Goal: Information Seeking & Learning: Compare options

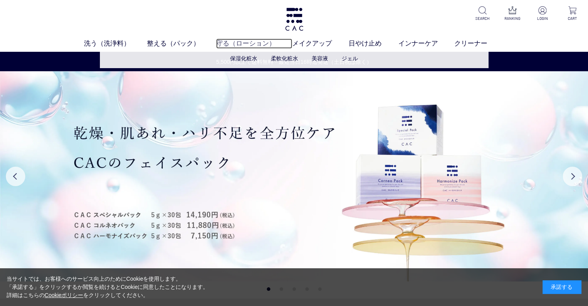
click at [243, 40] on link "守る（ローション）" at bounding box center [254, 43] width 76 height 10
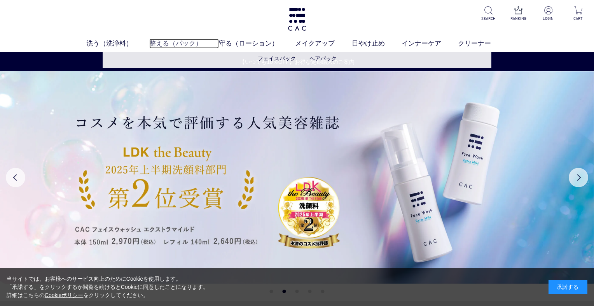
click at [194, 45] on link "整える（パック）" at bounding box center [184, 43] width 70 height 10
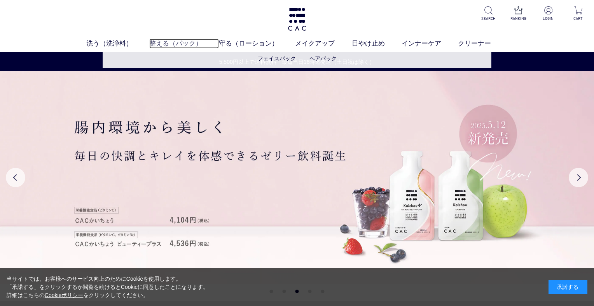
click at [186, 41] on link "整える（パック）" at bounding box center [184, 43] width 70 height 10
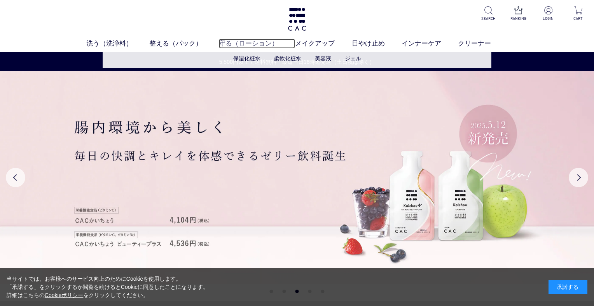
click at [258, 43] on link "守る（ローション）" at bounding box center [257, 43] width 76 height 10
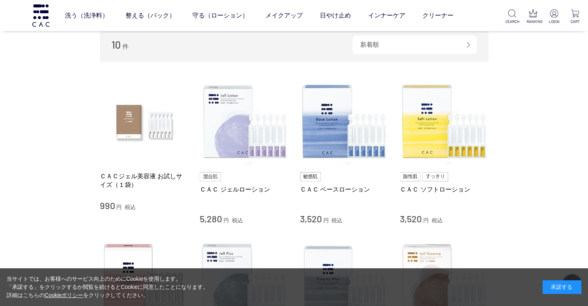
scroll to position [117, 0]
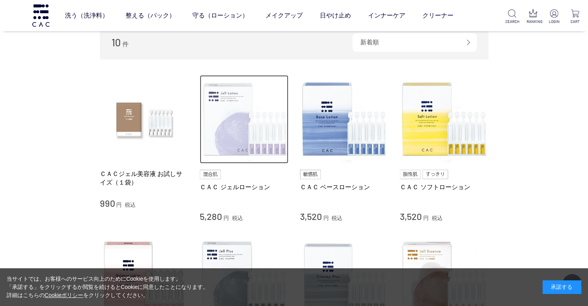
click at [236, 138] on img at bounding box center [244, 119] width 89 height 89
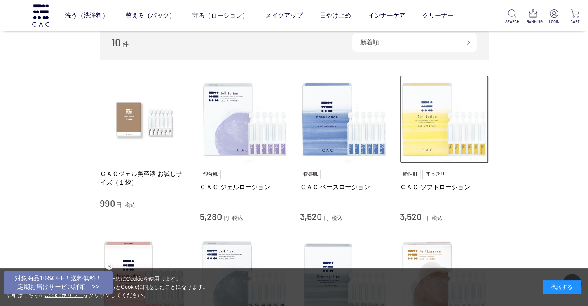
click at [431, 135] on img at bounding box center [444, 119] width 89 height 89
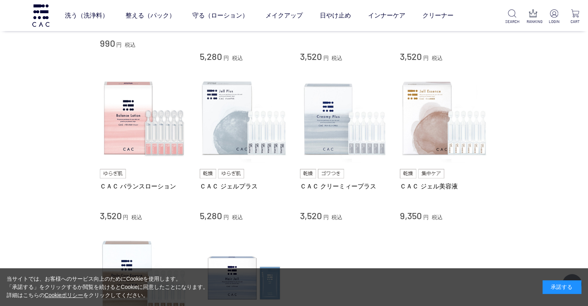
scroll to position [311, 0]
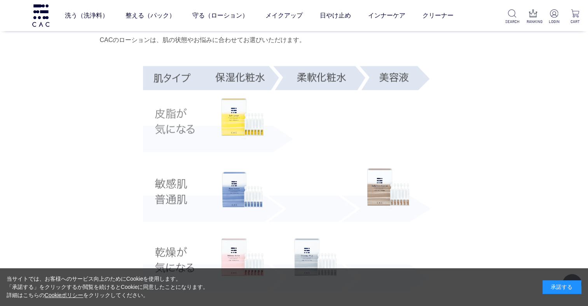
scroll to position [1361, 0]
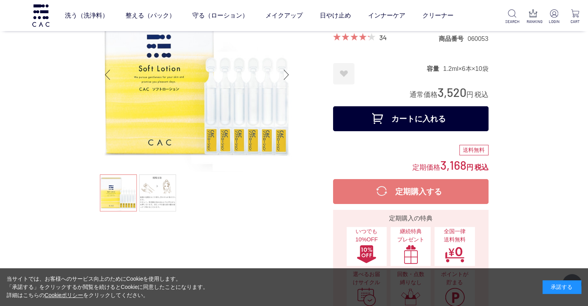
scroll to position [39, 0]
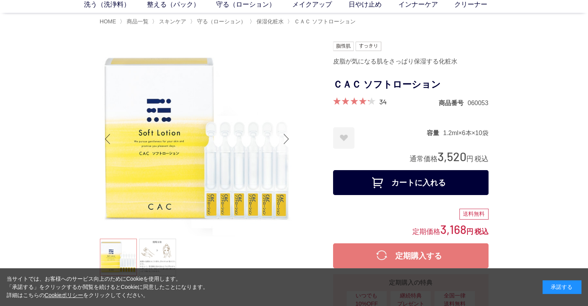
click at [280, 141] on div "Next slide" at bounding box center [287, 138] width 16 height 31
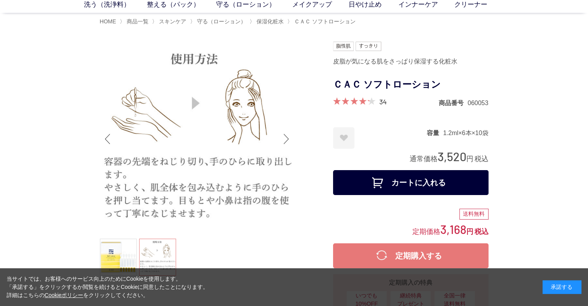
click at [279, 141] on div "Next slide" at bounding box center [287, 138] width 16 height 31
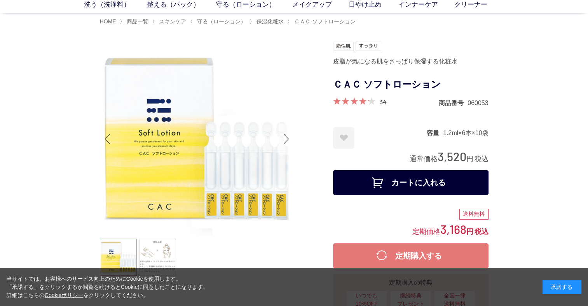
click at [279, 140] on div "Next slide" at bounding box center [287, 138] width 16 height 31
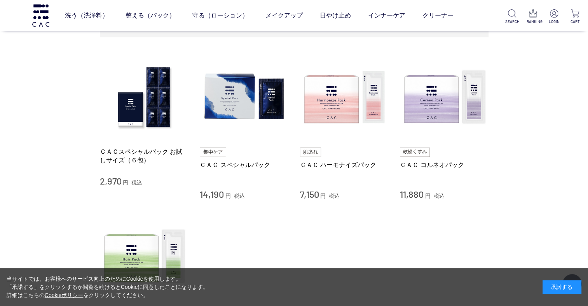
scroll to position [194, 0]
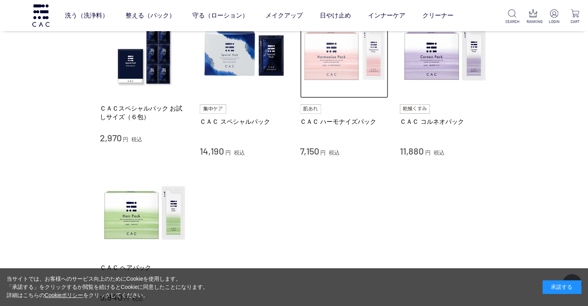
click at [340, 72] on img at bounding box center [344, 54] width 89 height 89
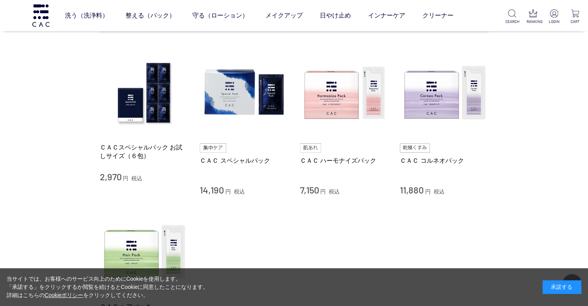
scroll to position [0, 0]
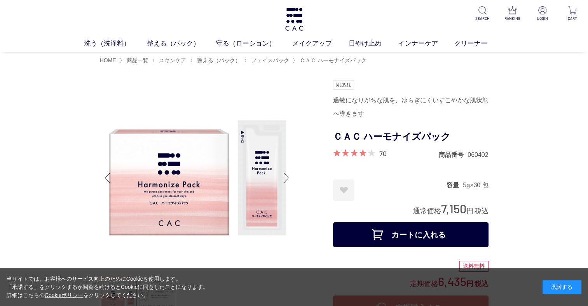
click at [295, 178] on div at bounding box center [216, 260] width 233 height 361
click at [292, 177] on div "Next slide" at bounding box center [287, 177] width 16 height 31
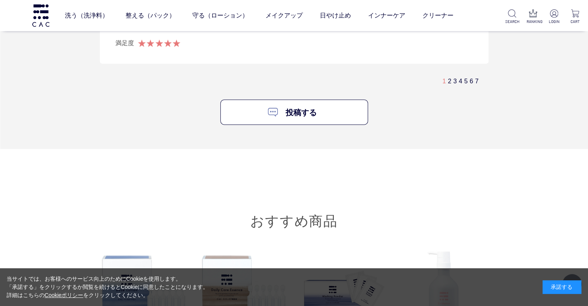
scroll to position [4744, 0]
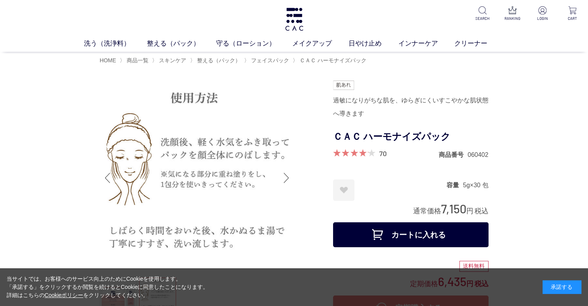
scroll to position [0, 0]
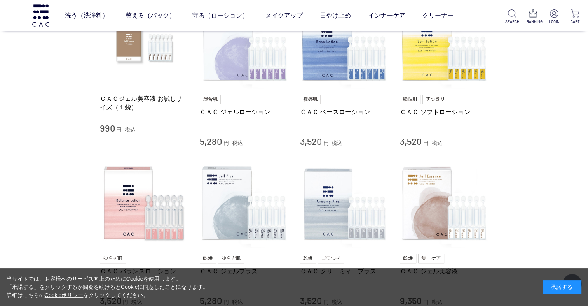
scroll to position [194, 0]
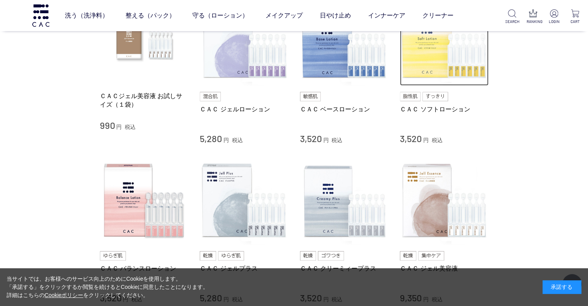
click at [446, 66] on img at bounding box center [444, 41] width 89 height 89
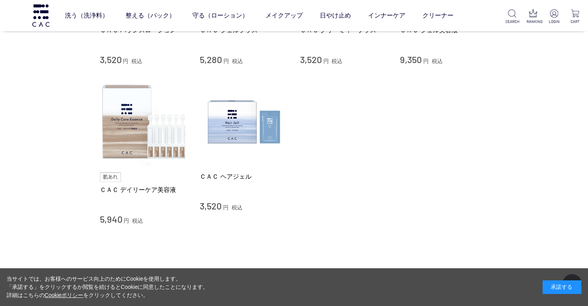
scroll to position [467, 0]
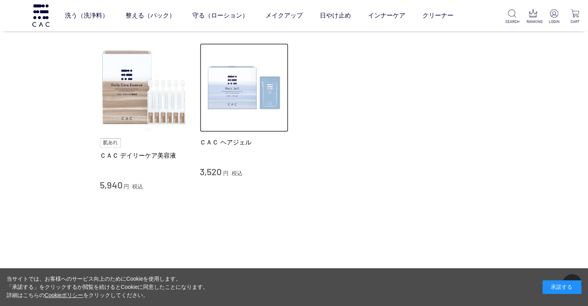
click at [254, 91] on img at bounding box center [244, 87] width 89 height 89
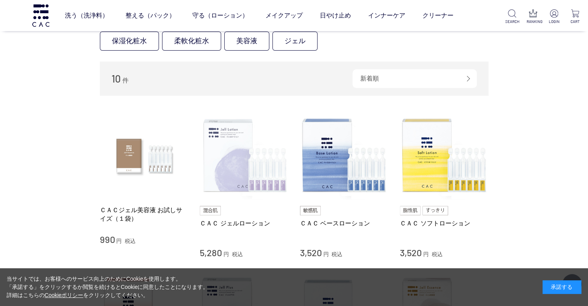
scroll to position [78, 0]
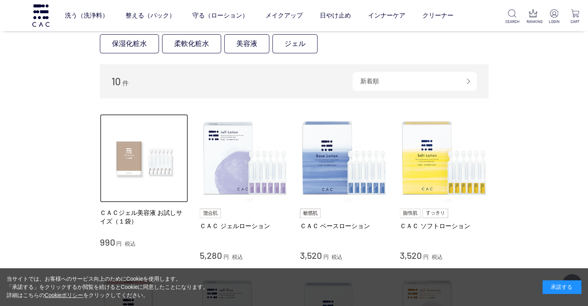
click at [157, 157] on img at bounding box center [144, 158] width 89 height 89
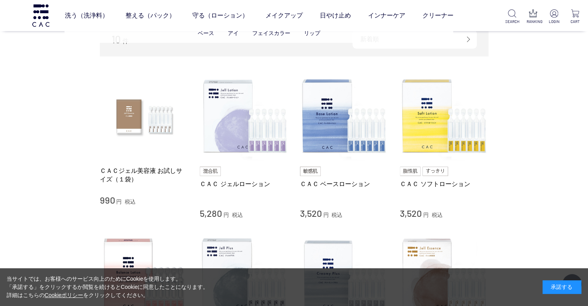
scroll to position [117, 0]
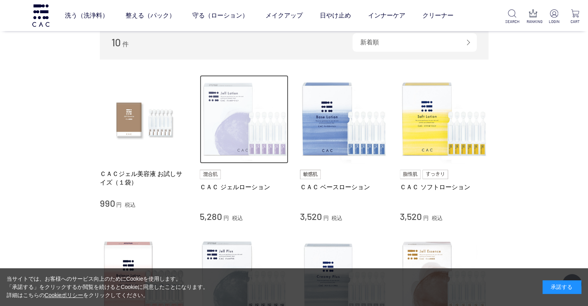
click at [253, 88] on img at bounding box center [244, 119] width 89 height 89
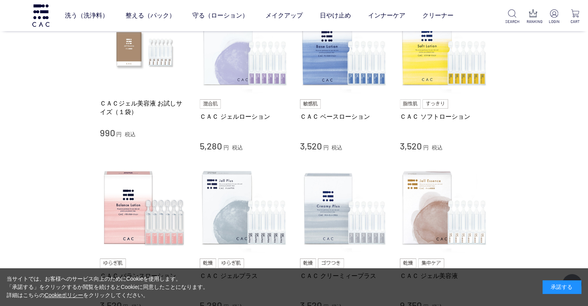
scroll to position [194, 0]
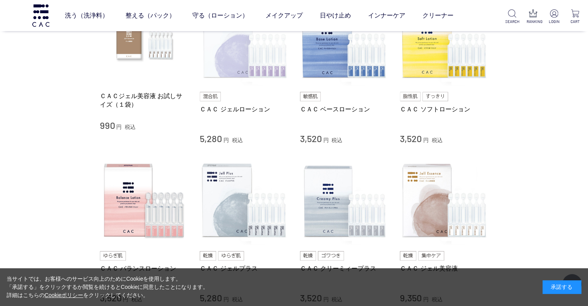
drag, startPoint x: 259, startPoint y: 90, endPoint x: 232, endPoint y: 73, distance: 31.6
click at [257, 89] on div "ＣＡＣ ジェルローション 5,280 円 税込" at bounding box center [244, 70] width 89 height 147
click at [232, 73] on img at bounding box center [244, 41] width 89 height 89
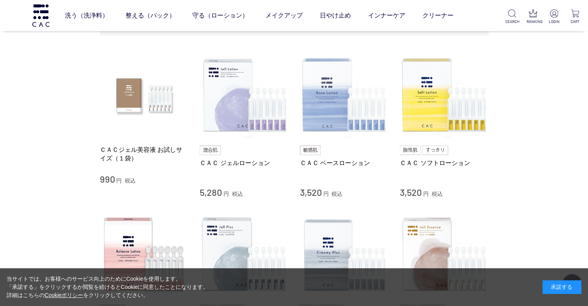
scroll to position [117, 0]
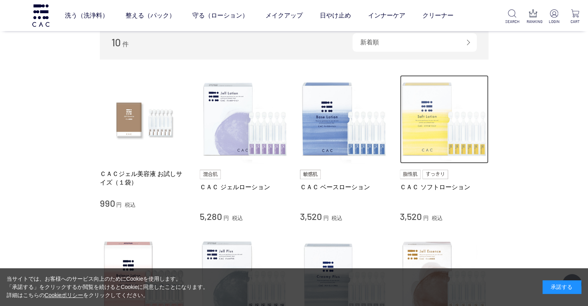
click at [453, 139] on img at bounding box center [444, 119] width 89 height 89
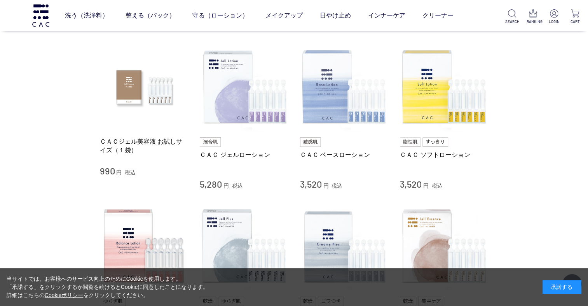
scroll to position [156, 0]
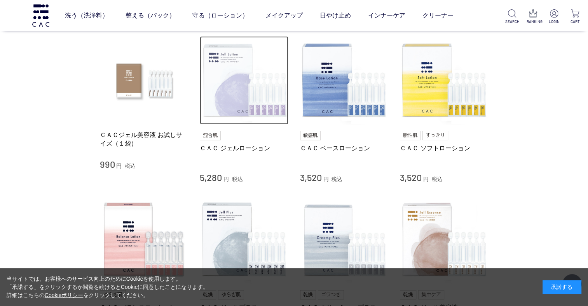
click at [235, 83] on img at bounding box center [244, 80] width 89 height 89
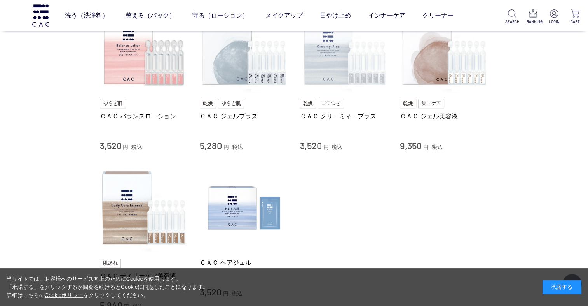
scroll to position [350, 0]
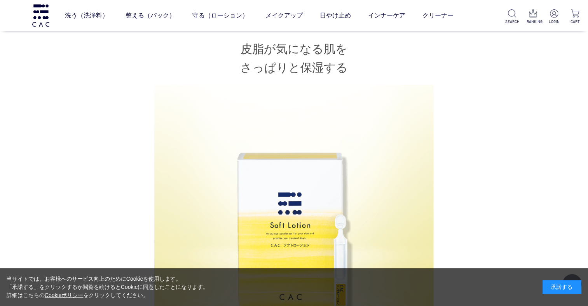
scroll to position [467, 0]
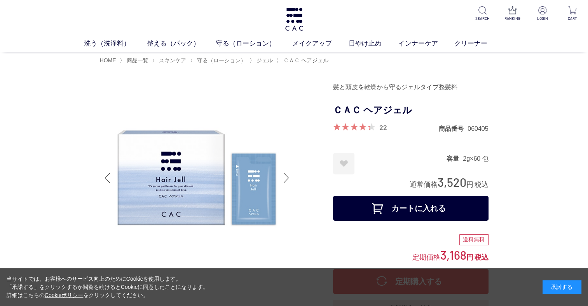
click at [288, 173] on div at bounding box center [287, 177] width 16 height 31
click at [285, 178] on div at bounding box center [287, 177] width 16 height 31
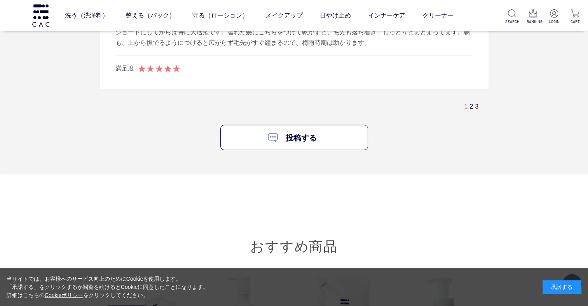
scroll to position [1944, 0]
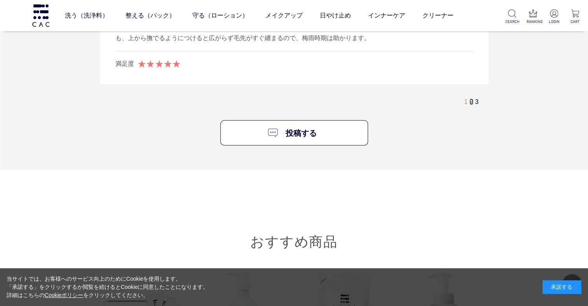
click at [473, 101] on link "2" at bounding box center [471, 101] width 3 height 7
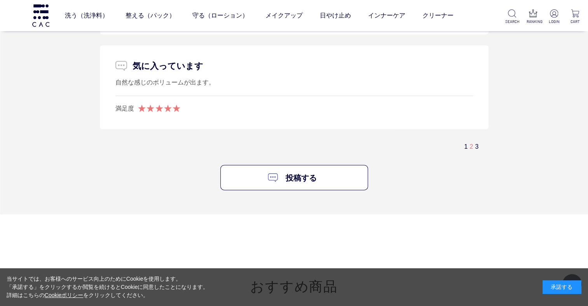
scroll to position [1806, 0]
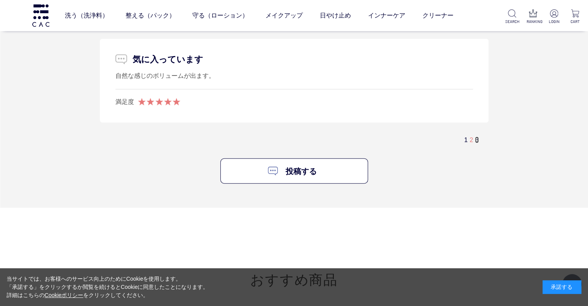
click at [476, 138] on link "3" at bounding box center [476, 139] width 3 height 7
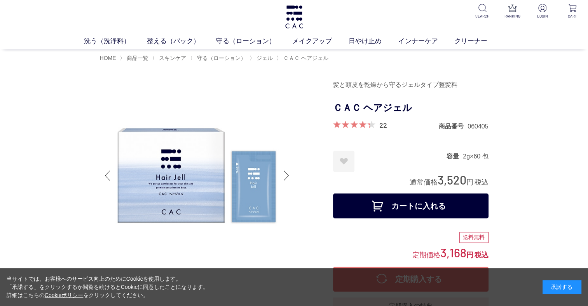
scroll to position [0, 0]
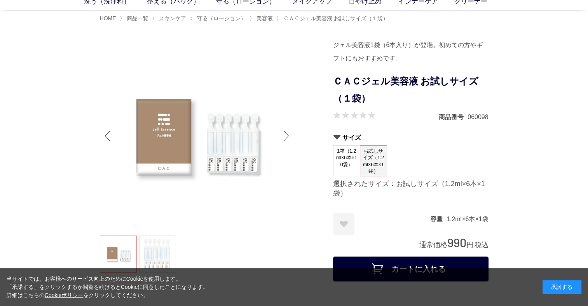
scroll to position [39, 0]
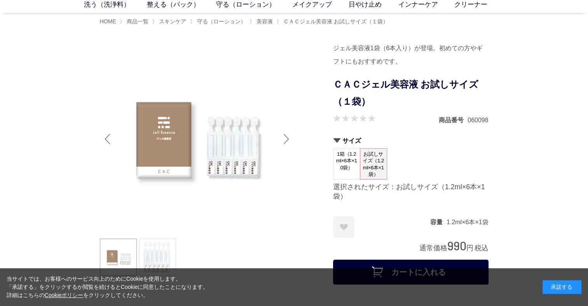
click at [289, 138] on div "Next slide" at bounding box center [287, 138] width 16 height 31
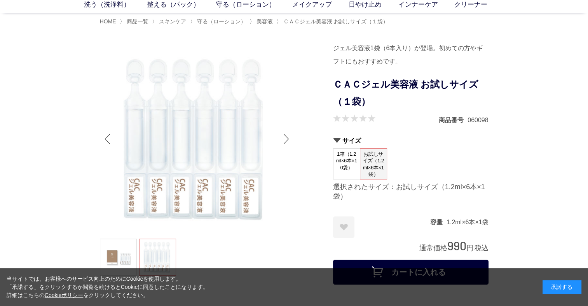
click at [289, 138] on div "Next slide" at bounding box center [287, 138] width 16 height 31
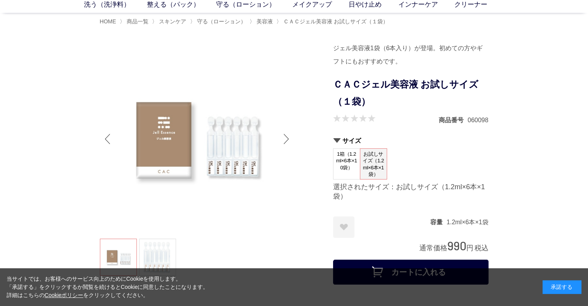
click at [345, 164] on span "1箱（1.2ml×6本×10袋）" at bounding box center [347, 161] width 26 height 24
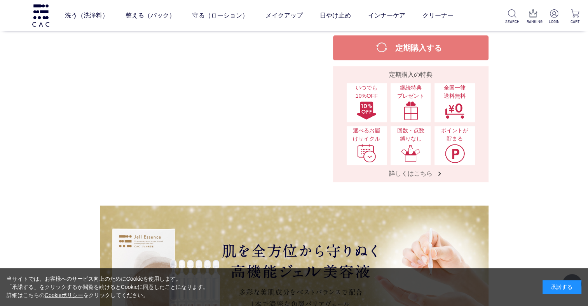
scroll to position [389, 0]
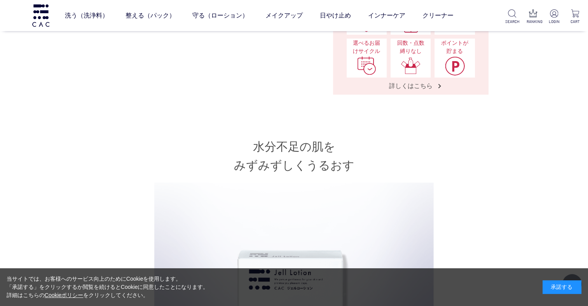
scroll to position [311, 0]
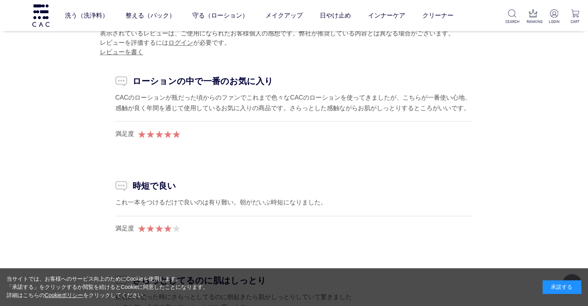
scroll to position [4122, 0]
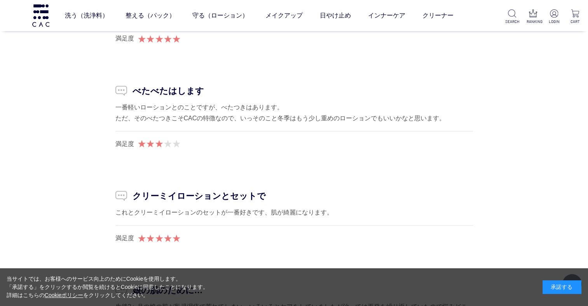
scroll to position [4317, 0]
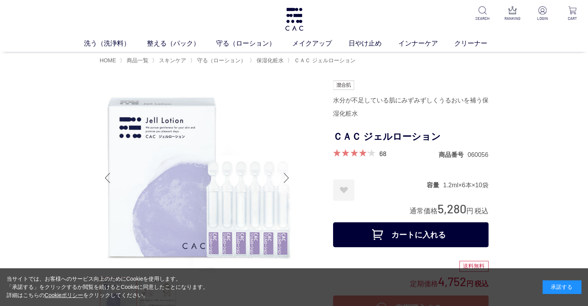
click at [286, 180] on div "Next slide" at bounding box center [287, 177] width 16 height 31
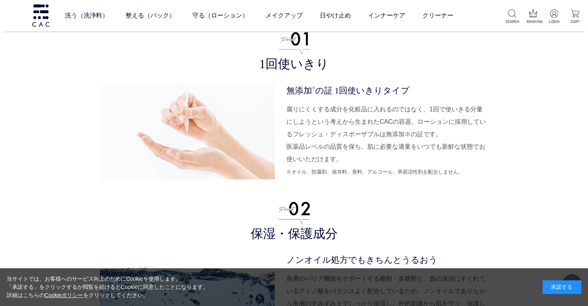
scroll to position [1906, 0]
